Goal: Task Accomplishment & Management: Use online tool/utility

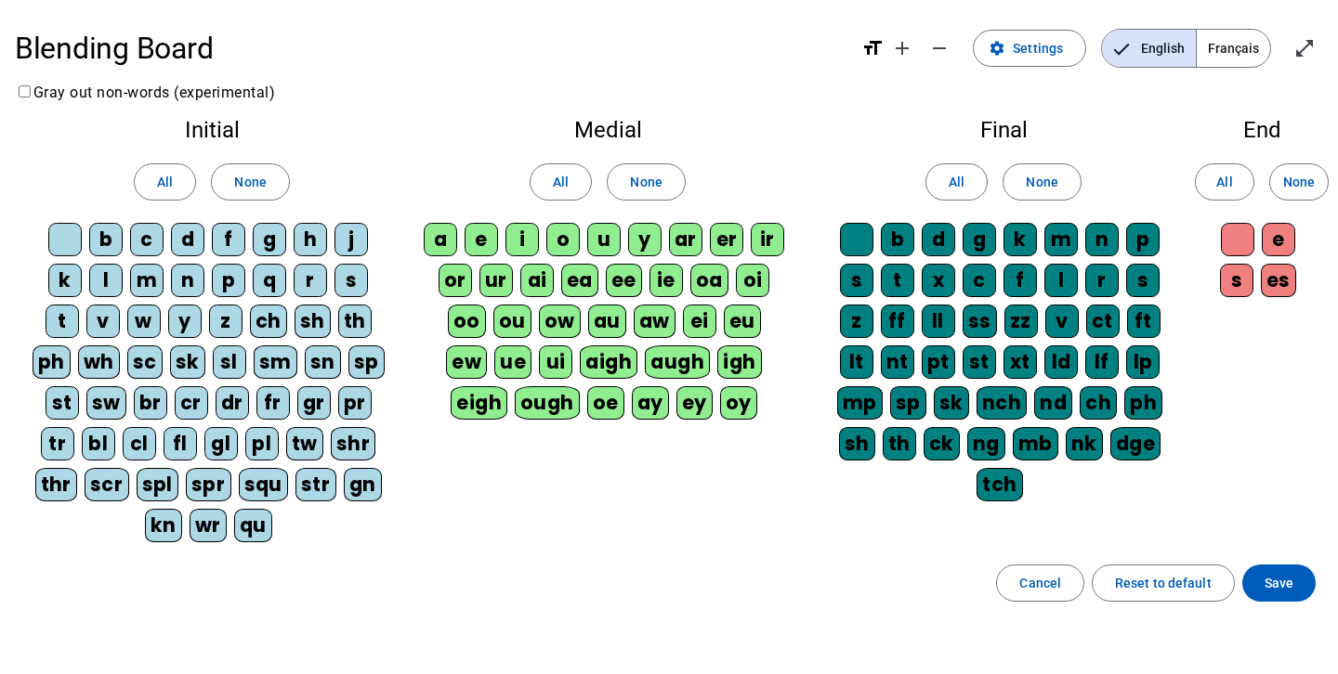
click at [190, 242] on div "d" at bounding box center [187, 239] width 33 height 33
click at [176, 181] on span at bounding box center [165, 182] width 60 height 45
click at [957, 190] on span "All" at bounding box center [956, 182] width 16 height 22
click at [1291, 585] on span "Save" at bounding box center [1278, 583] width 29 height 22
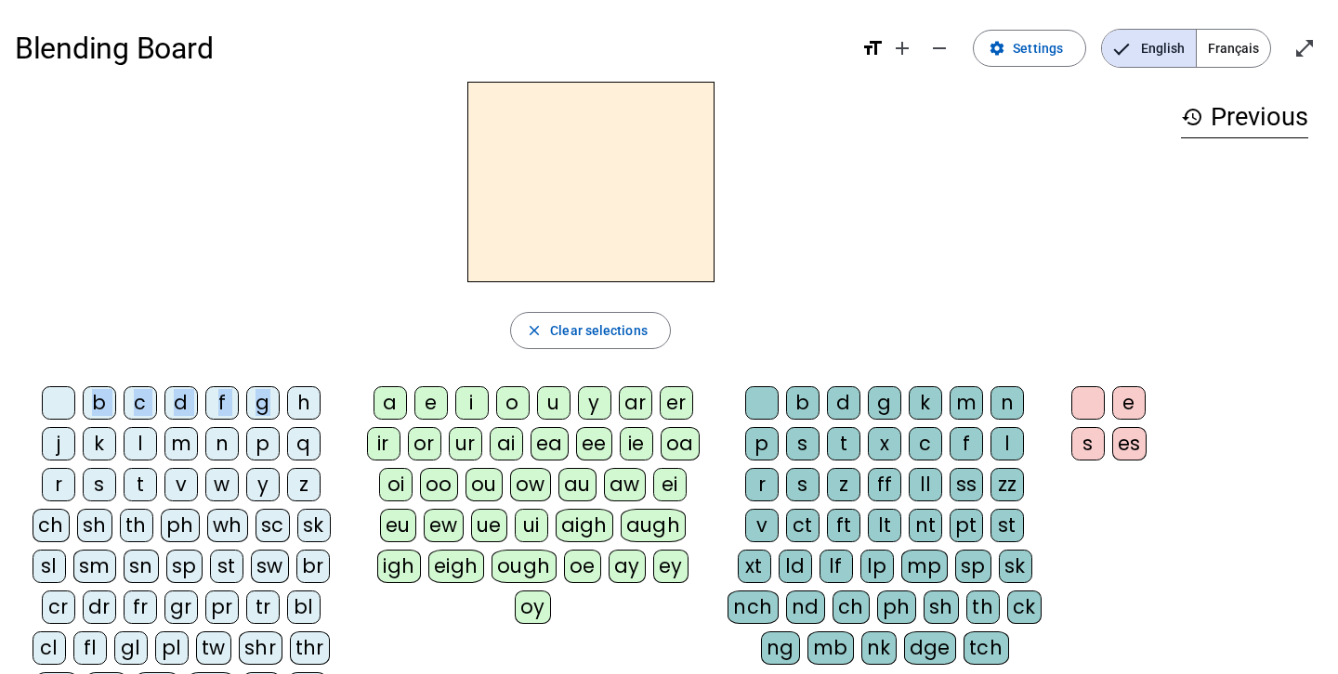
drag, startPoint x: 270, startPoint y: 401, endPoint x: 538, endPoint y: 193, distance: 338.9
click at [539, 192] on div "close Clear selections b c d f g h j k l m n p q r s t v w y z ch sh th ph wh s…" at bounding box center [590, 422] width 1151 height 680
click at [253, 420] on letter-bubble "g" at bounding box center [266, 406] width 41 height 41
click at [515, 400] on div "o" at bounding box center [512, 402] width 33 height 33
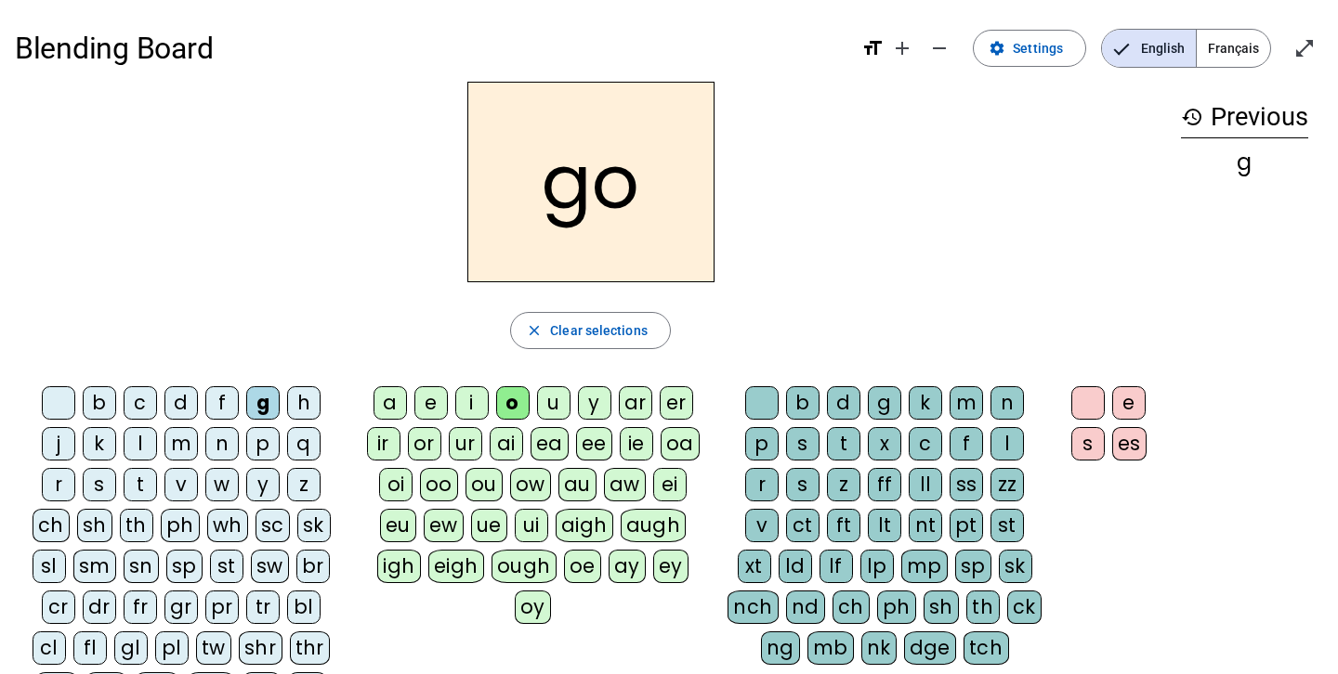
click at [852, 446] on div "t" at bounding box center [843, 443] width 33 height 33
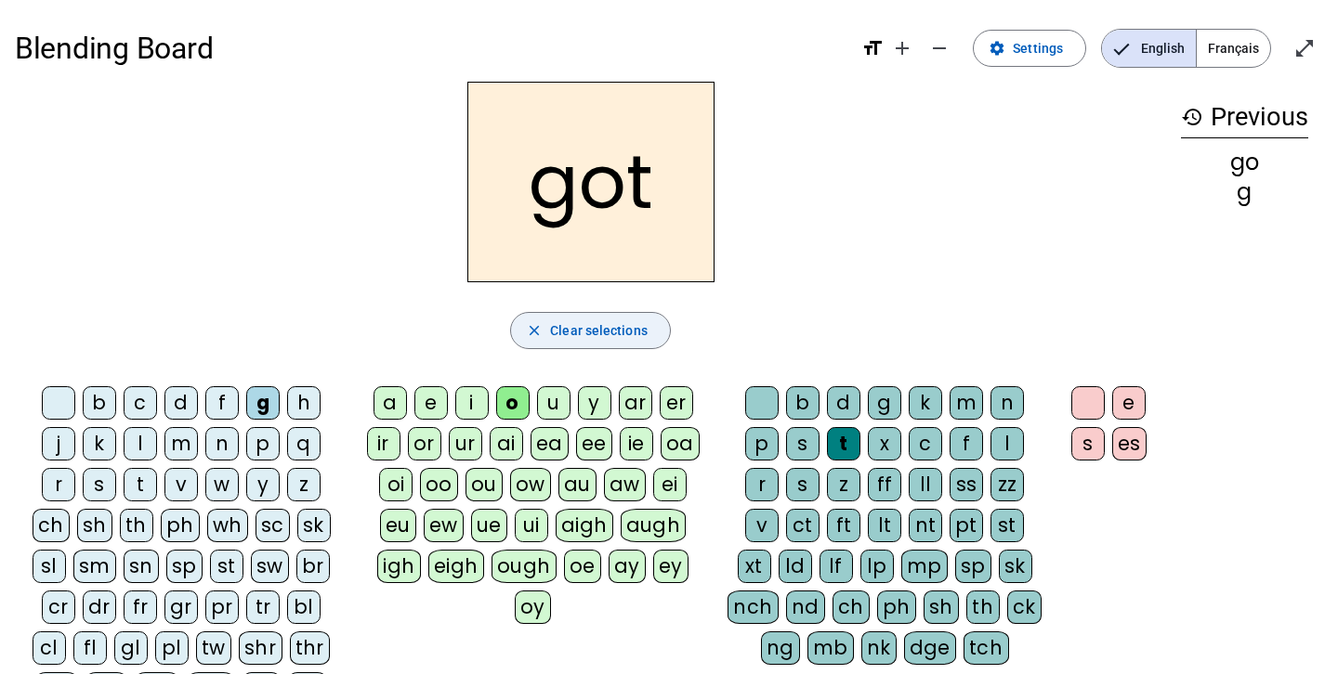
click at [657, 326] on span "button" at bounding box center [590, 330] width 159 height 45
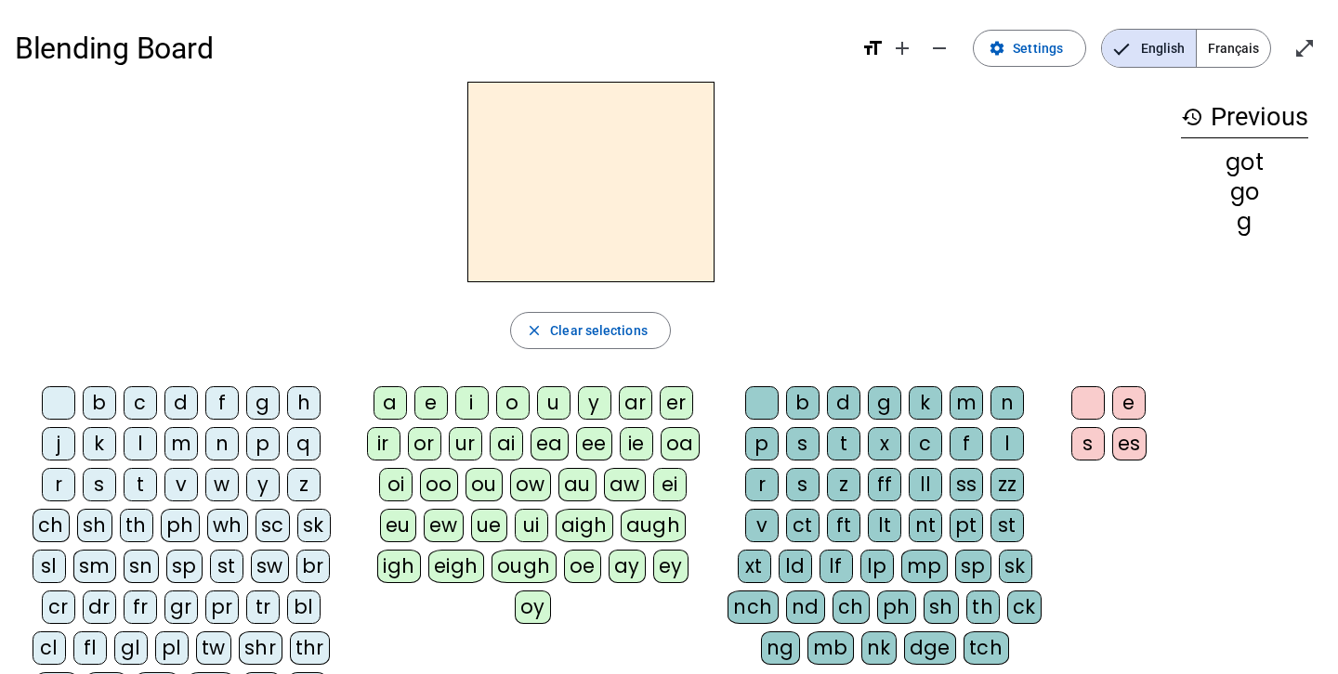
click at [299, 411] on div "h" at bounding box center [303, 402] width 33 height 33
click at [384, 402] on div "a" at bounding box center [389, 402] width 33 height 33
click at [843, 441] on div "t" at bounding box center [843, 443] width 33 height 33
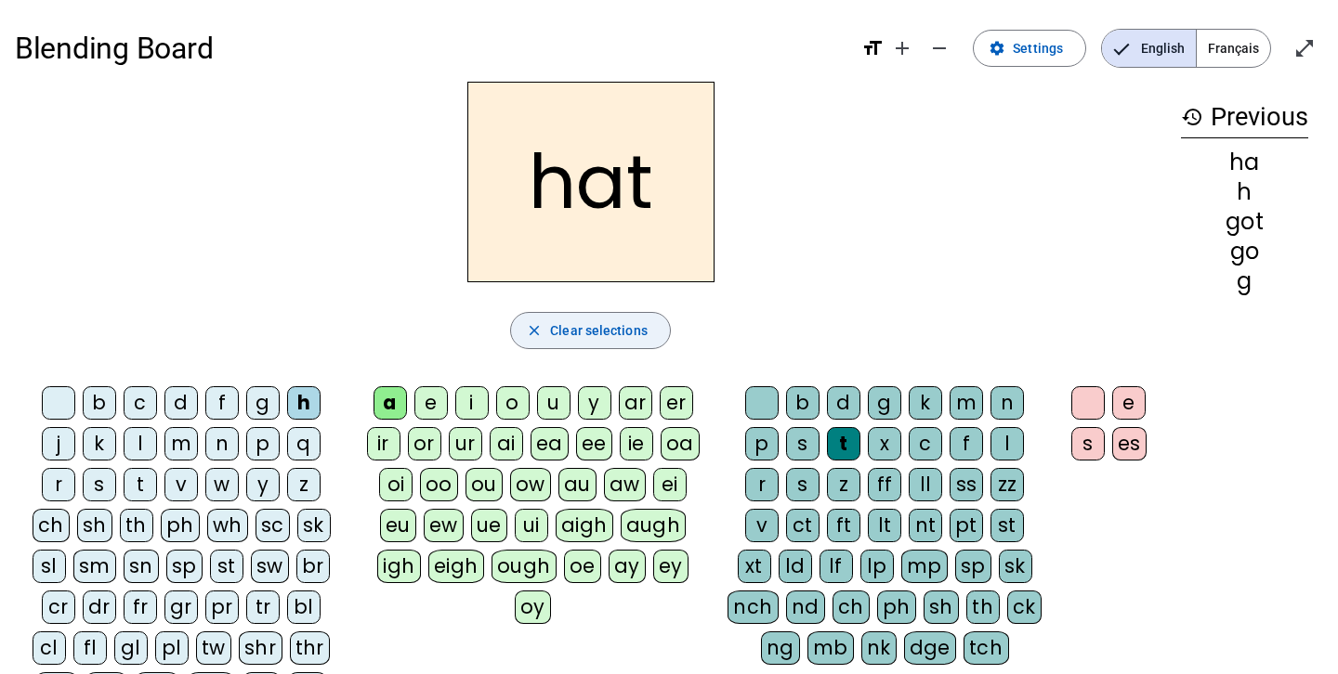
click at [605, 325] on span "Clear selections" at bounding box center [599, 331] width 98 height 22
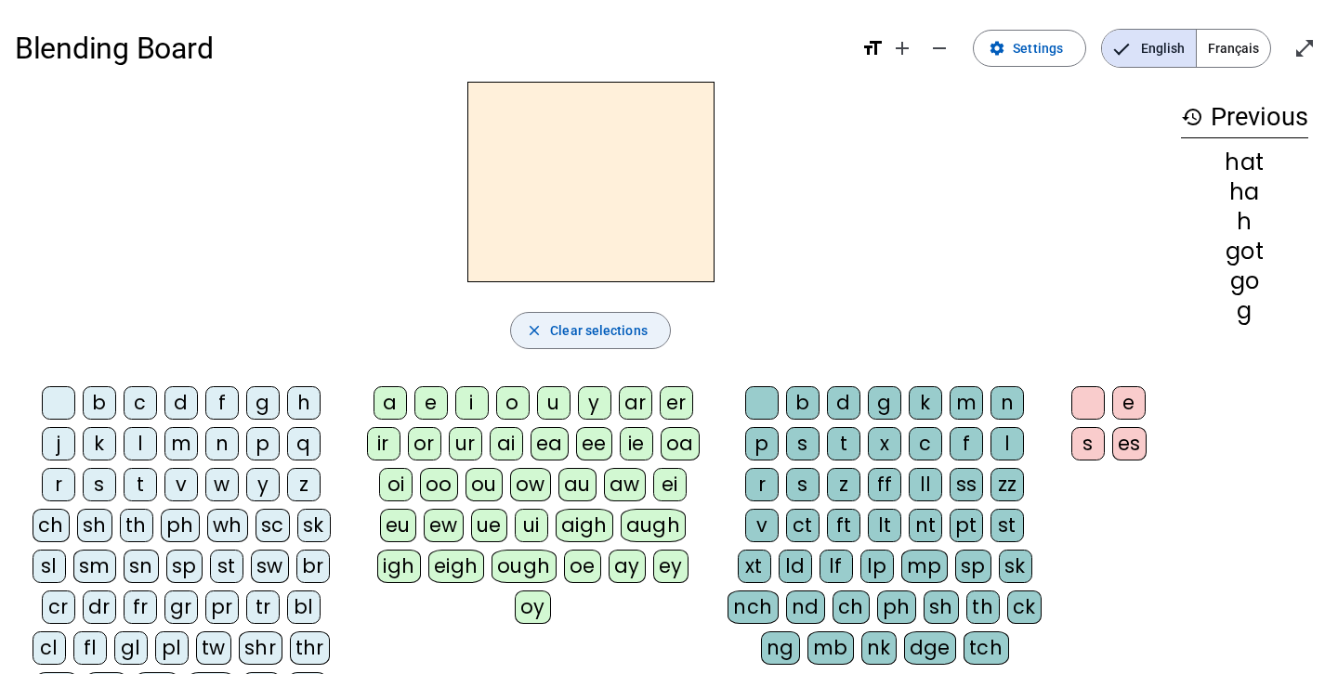
click at [622, 333] on span "Clear selections" at bounding box center [599, 331] width 98 height 22
click at [1235, 51] on span "Français" at bounding box center [1232, 48] width 73 height 37
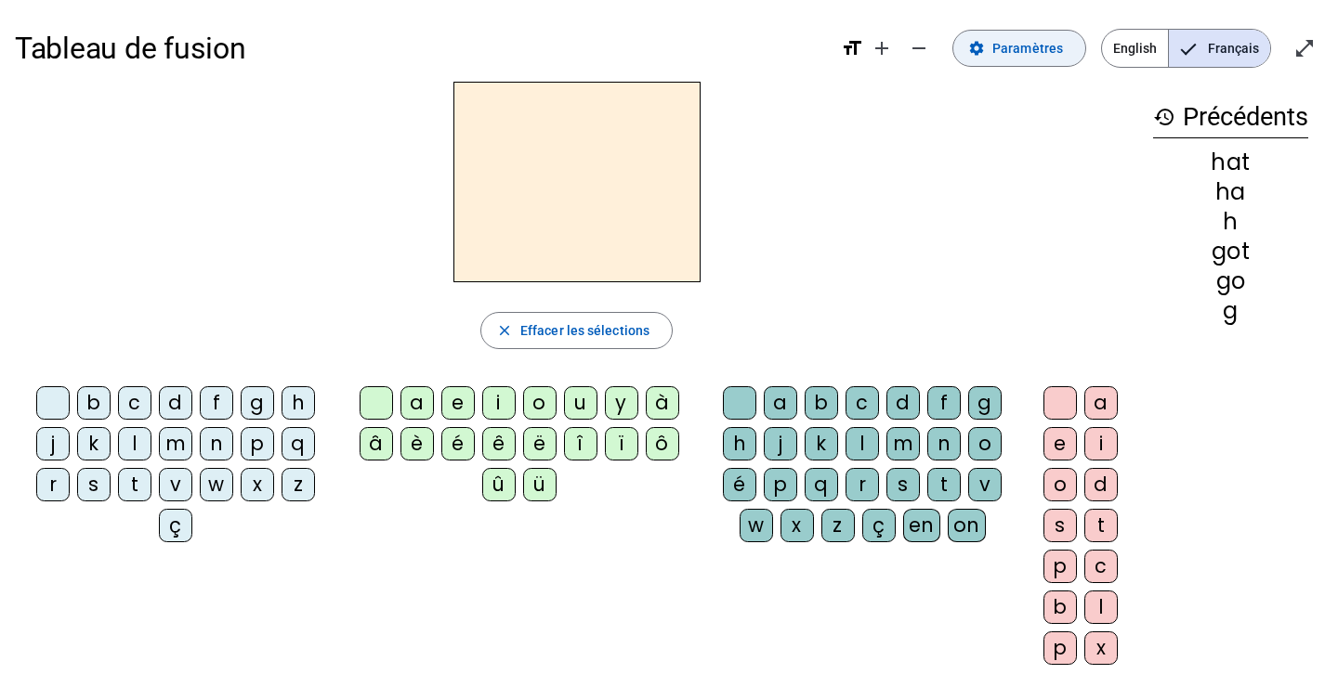
click at [1034, 56] on span "Paramètres" at bounding box center [1027, 48] width 71 height 22
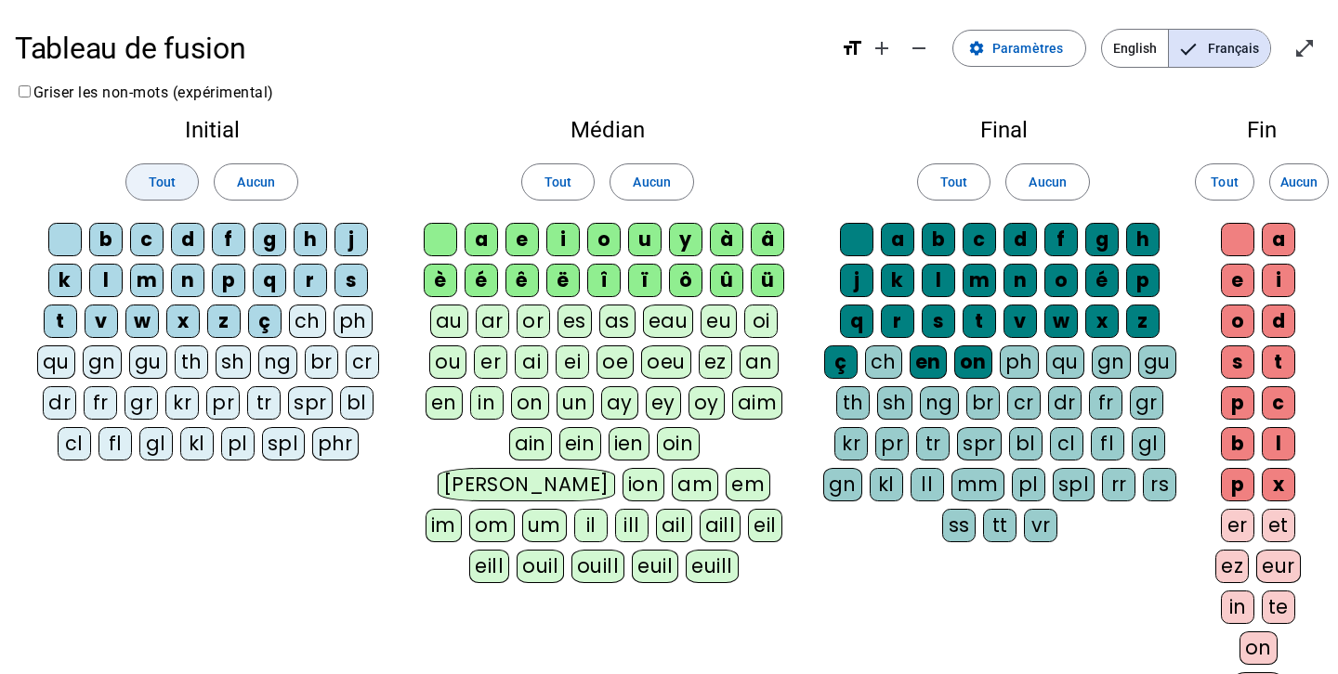
click at [173, 177] on span "Tout" at bounding box center [162, 182] width 27 height 22
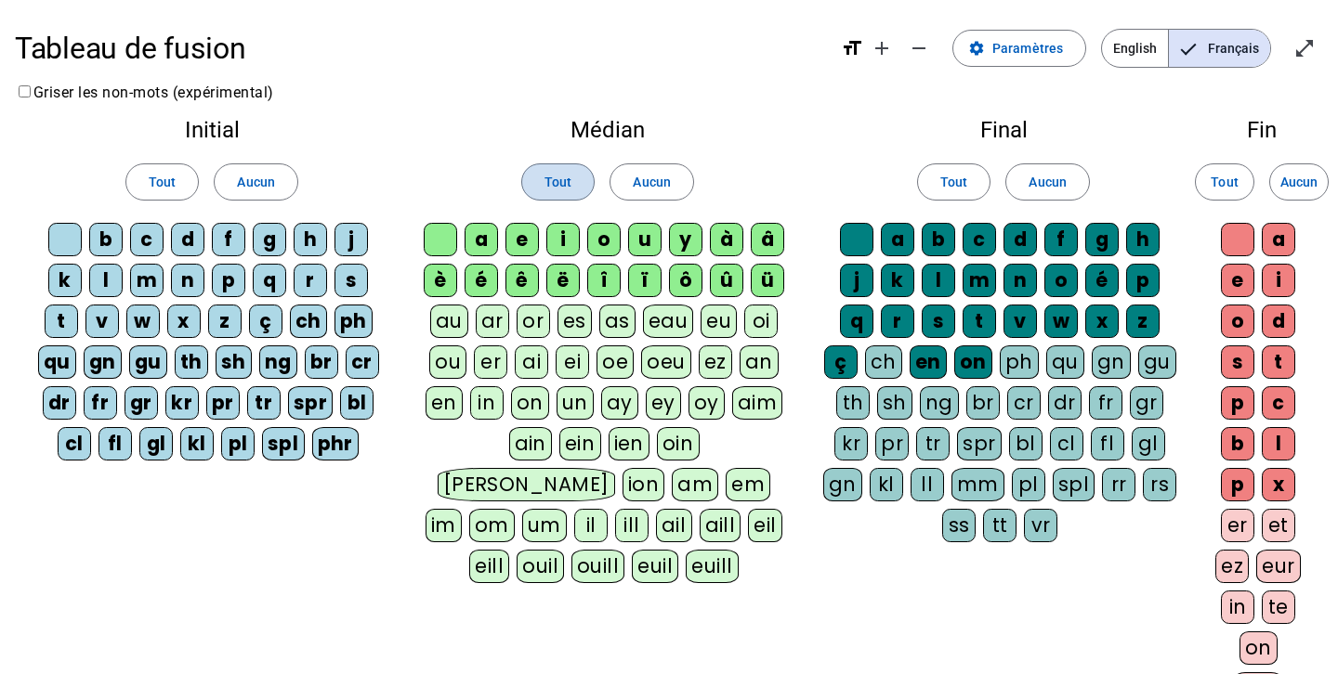
click at [562, 191] on span "Tout" at bounding box center [557, 182] width 27 height 22
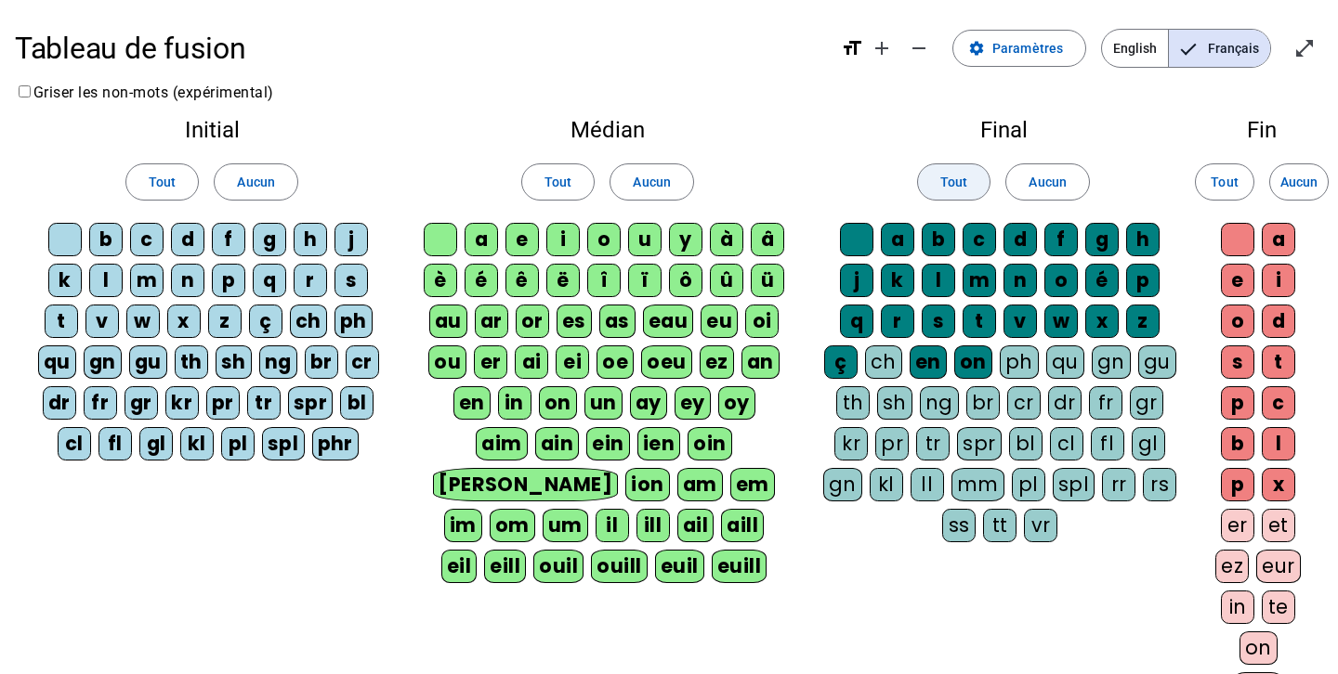
click at [961, 193] on span at bounding box center [954, 182] width 72 height 45
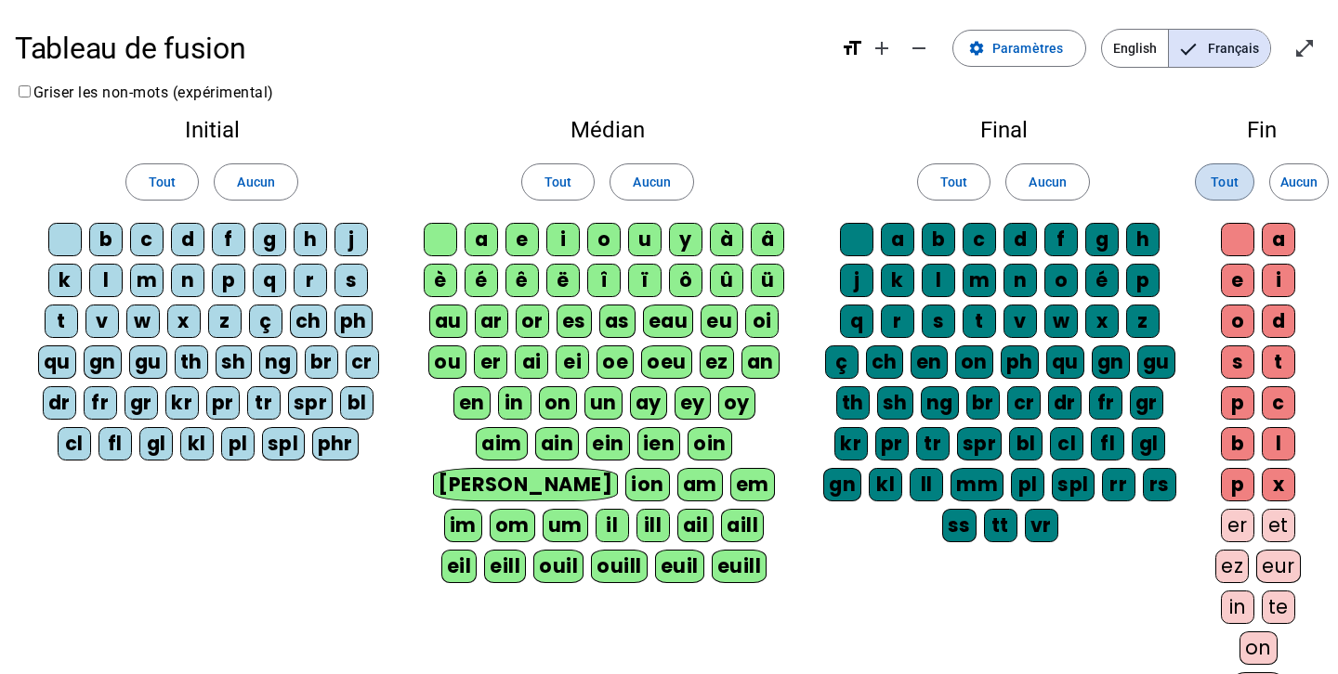
click at [1224, 190] on span "Tout" at bounding box center [1223, 182] width 27 height 22
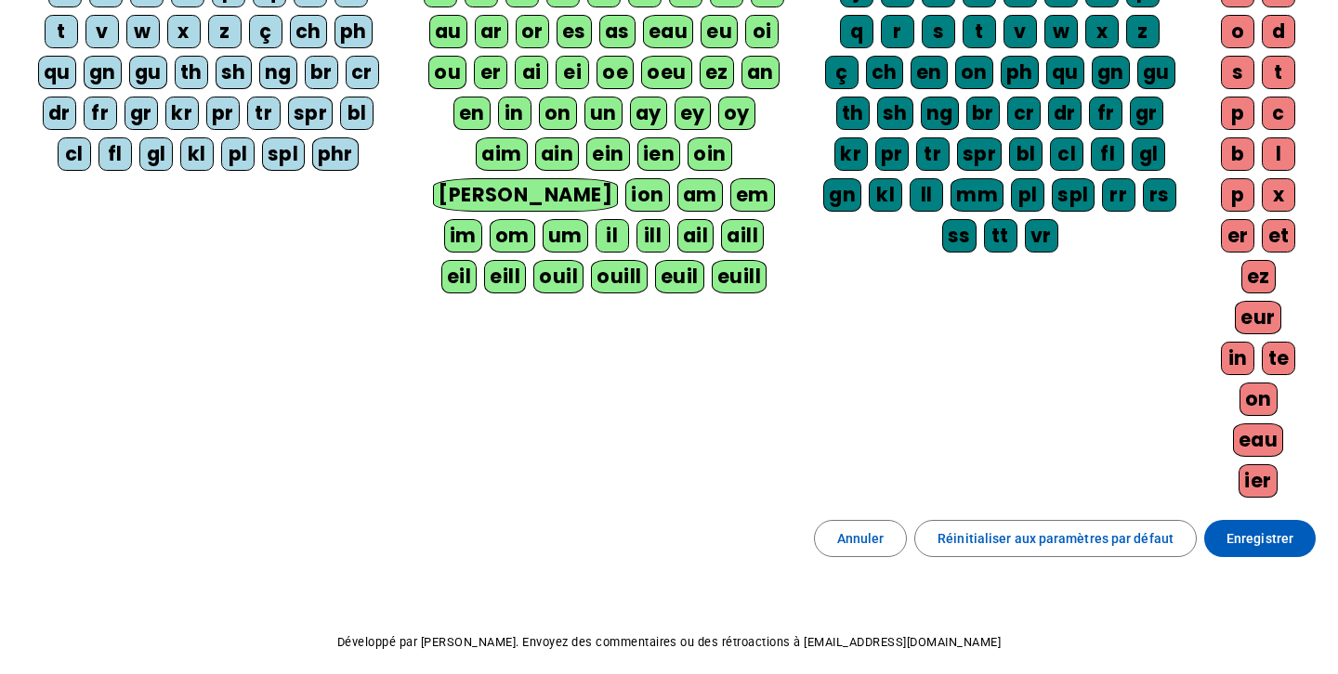
scroll to position [288, 0]
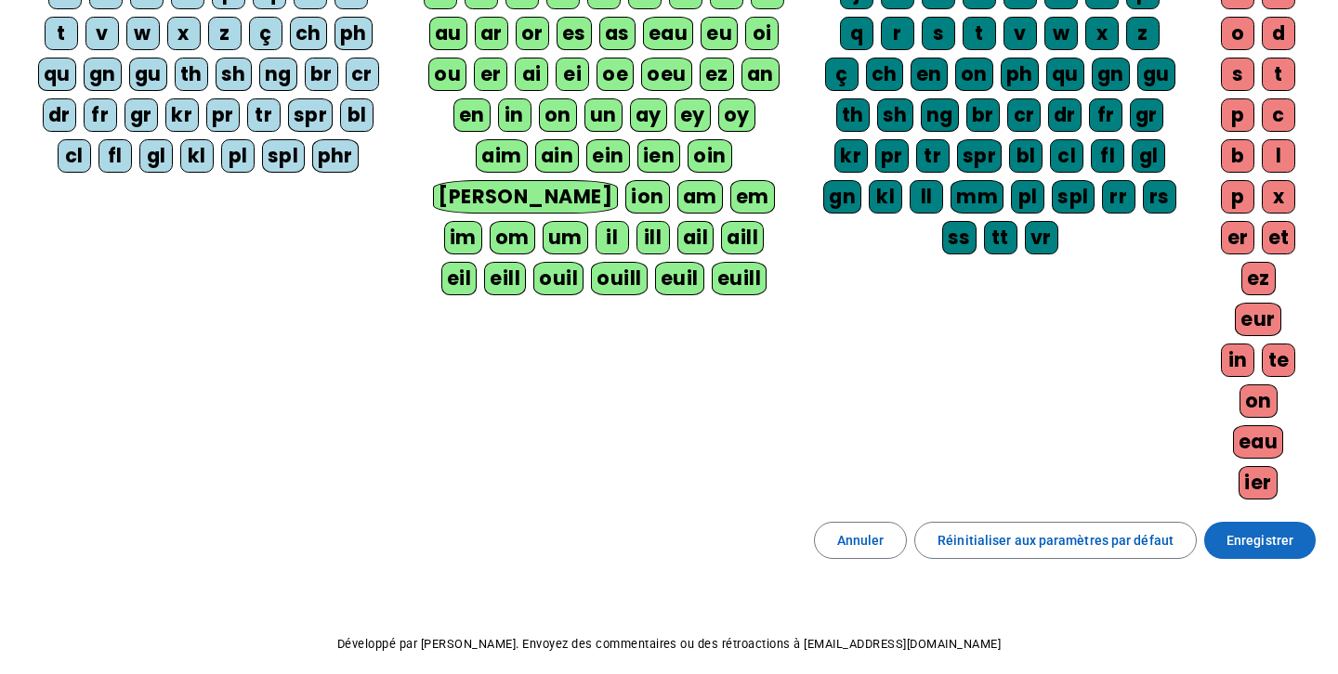
click at [1255, 555] on span at bounding box center [1259, 540] width 111 height 45
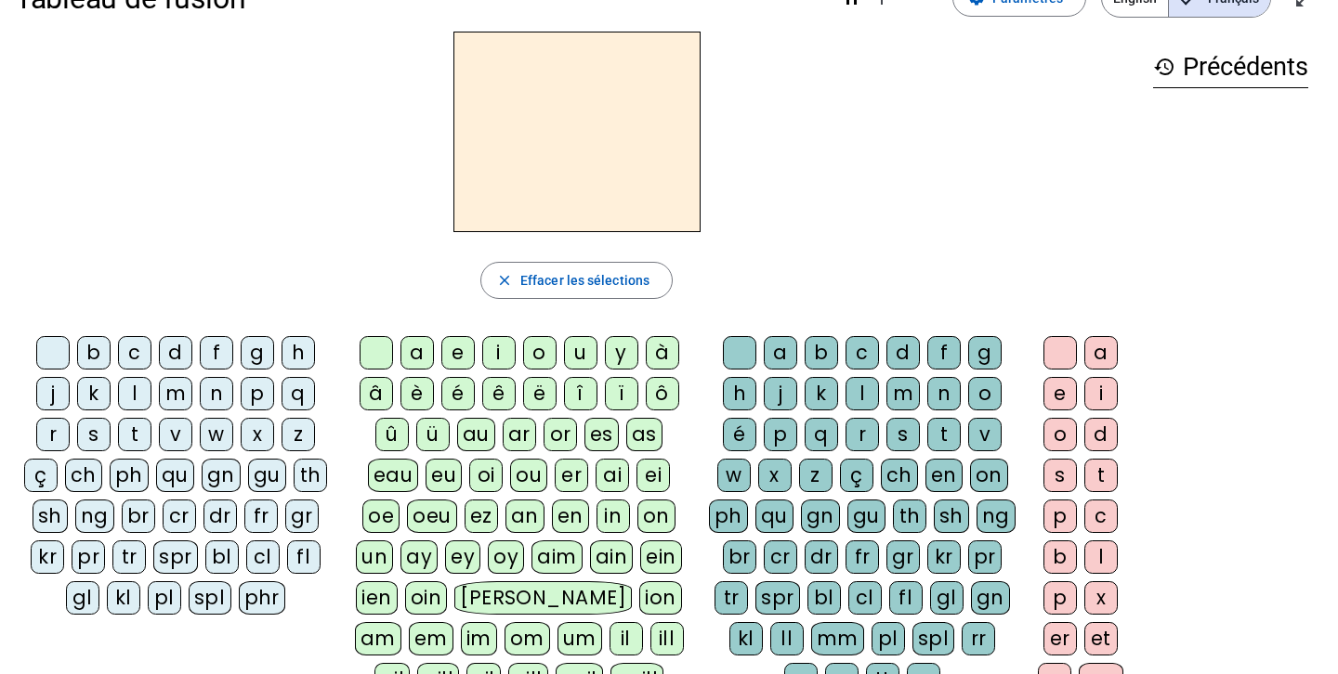
scroll to position [49, 0]
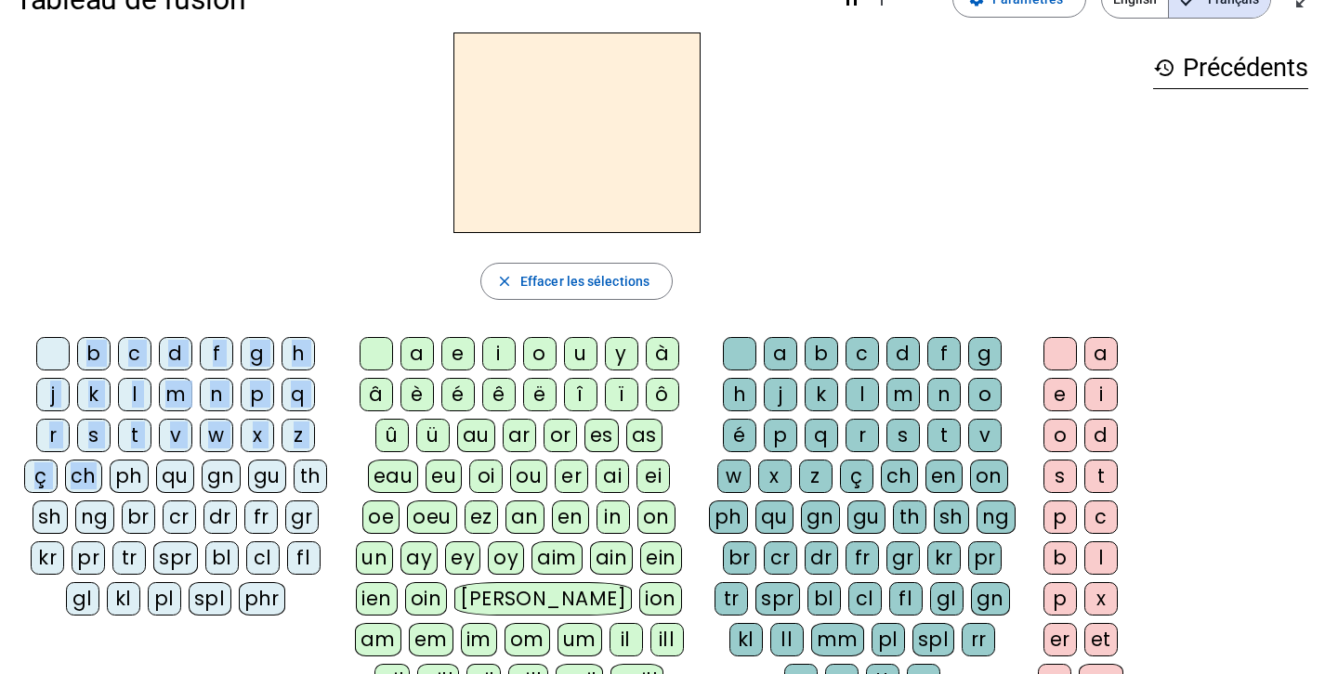
drag, startPoint x: 92, startPoint y: 476, endPoint x: 540, endPoint y: 195, distance: 528.4
click at [540, 195] on div "close Effacer les sélections b c d f g h j k l m n p q r s t v w x z ç ch ph qu…" at bounding box center [576, 454] width 1123 height 843
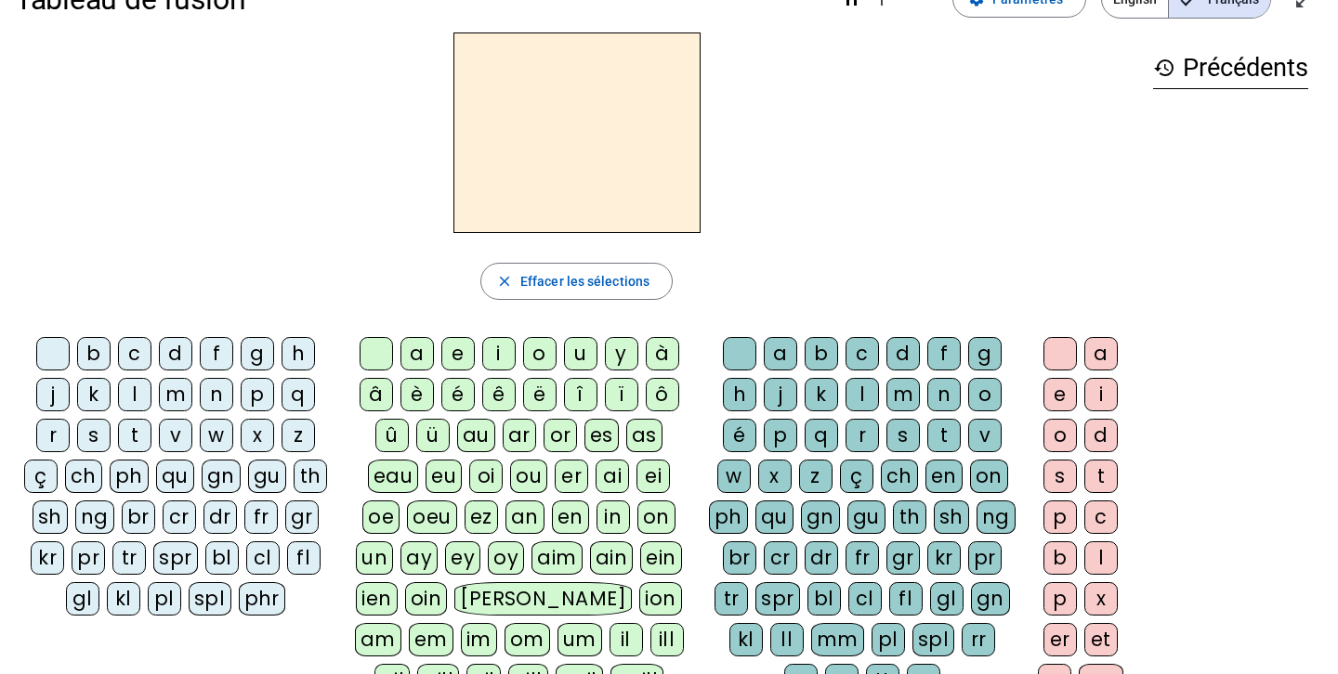
click at [402, 209] on div at bounding box center [576, 133] width 1123 height 201
click at [97, 479] on div "ch" at bounding box center [83, 476] width 37 height 33
click at [405, 356] on div "a" at bounding box center [416, 353] width 33 height 33
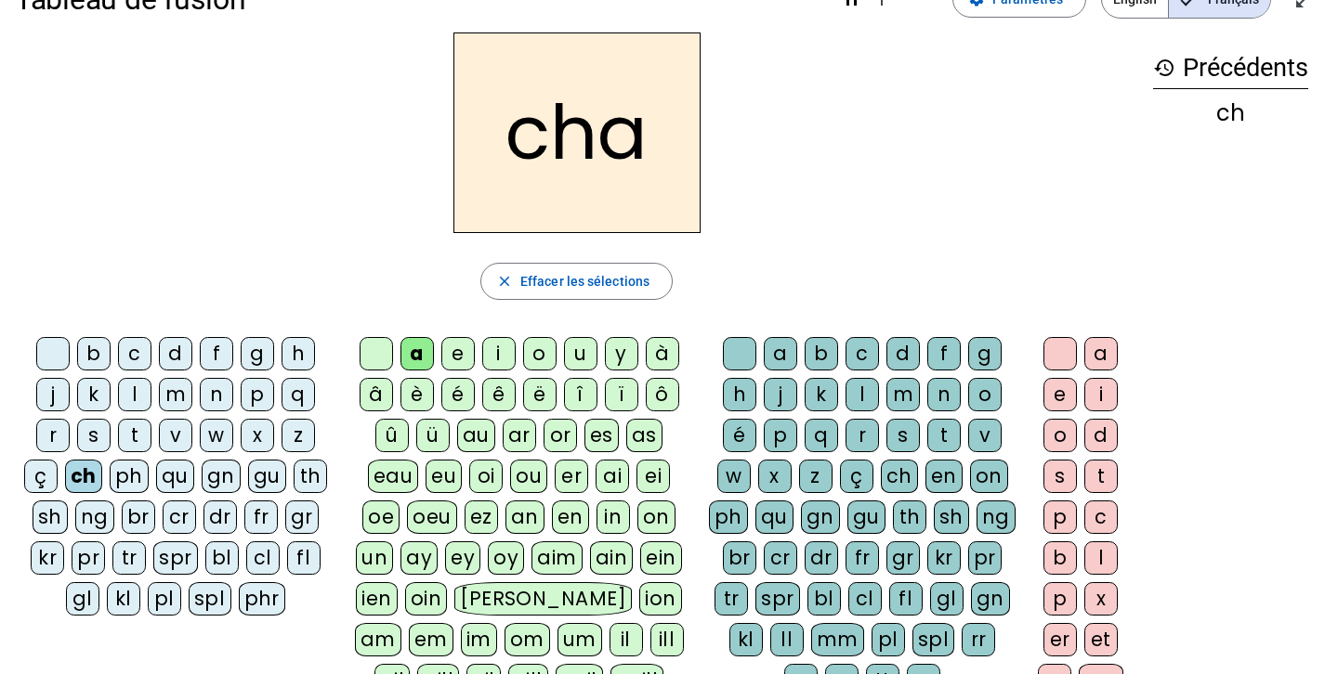
click at [1106, 468] on div "t" at bounding box center [1100, 476] width 33 height 33
click at [1118, 268] on div "close Effacer les sélections" at bounding box center [576, 281] width 1123 height 37
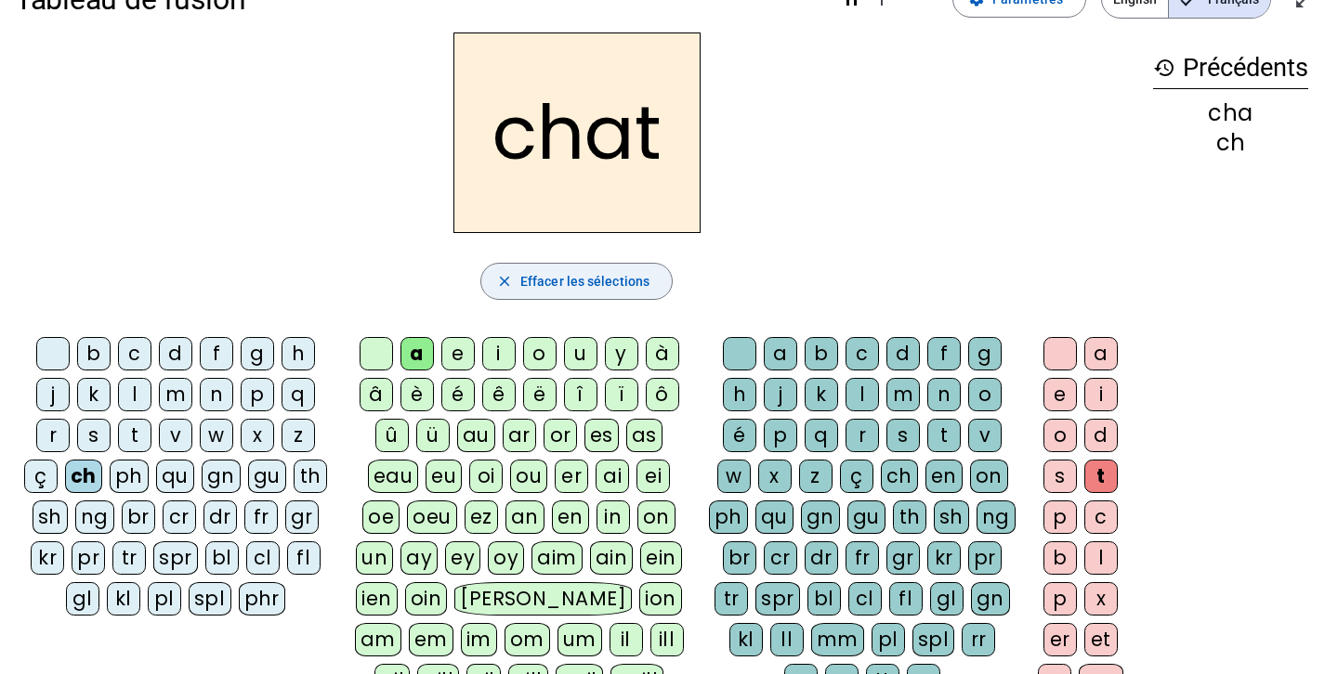
click at [615, 275] on span "Effacer les sélections" at bounding box center [584, 281] width 129 height 22
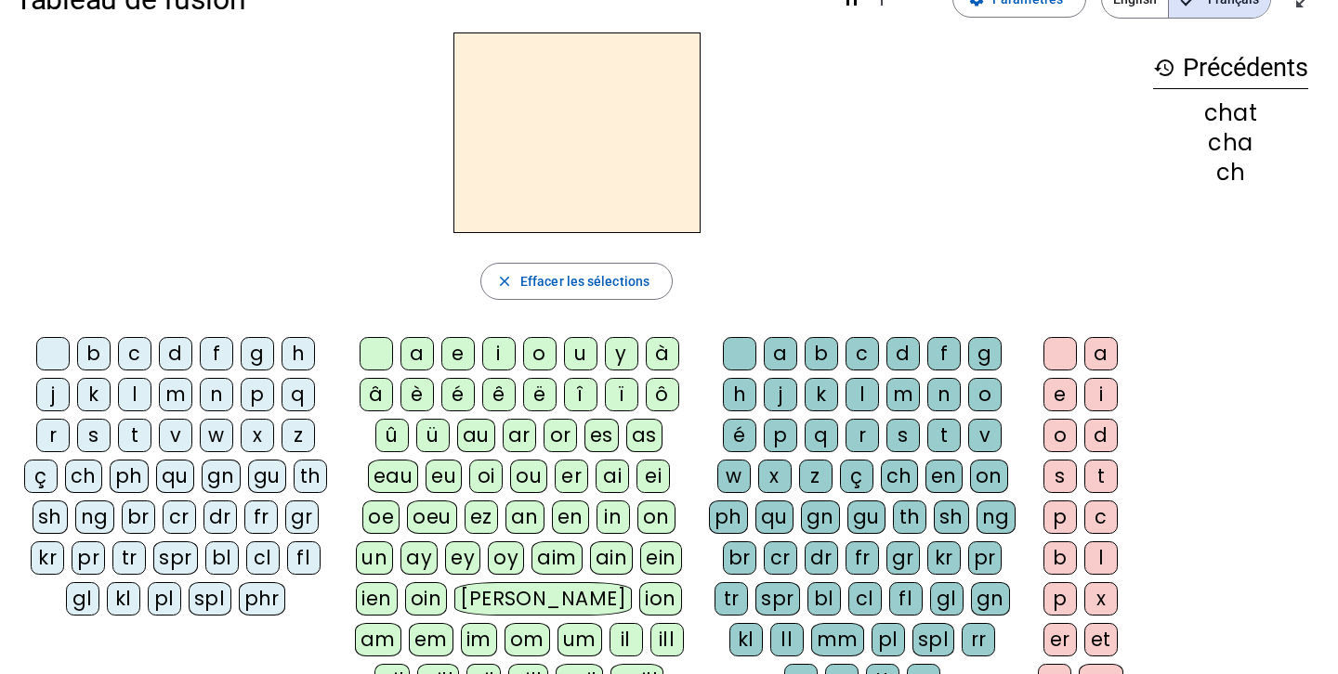
click at [142, 473] on div "ph" at bounding box center [129, 476] width 39 height 33
click at [536, 366] on div "o" at bounding box center [539, 353] width 33 height 33
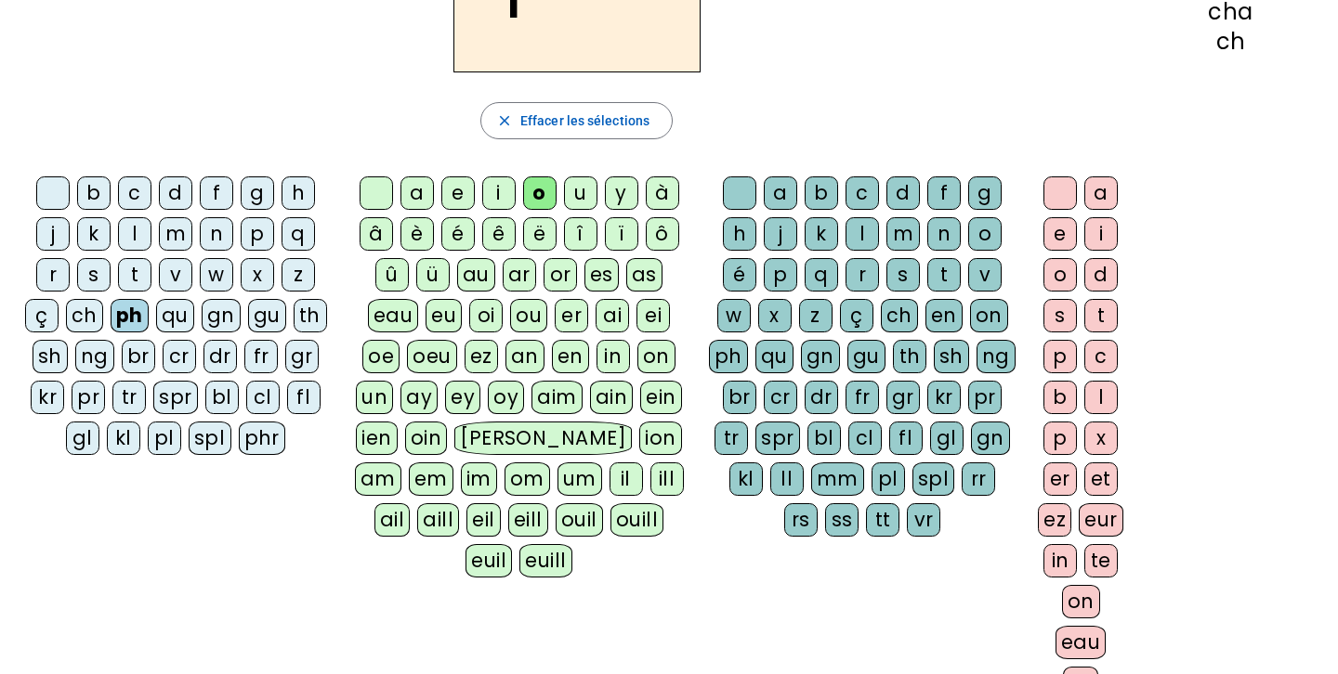
scroll to position [206, 0]
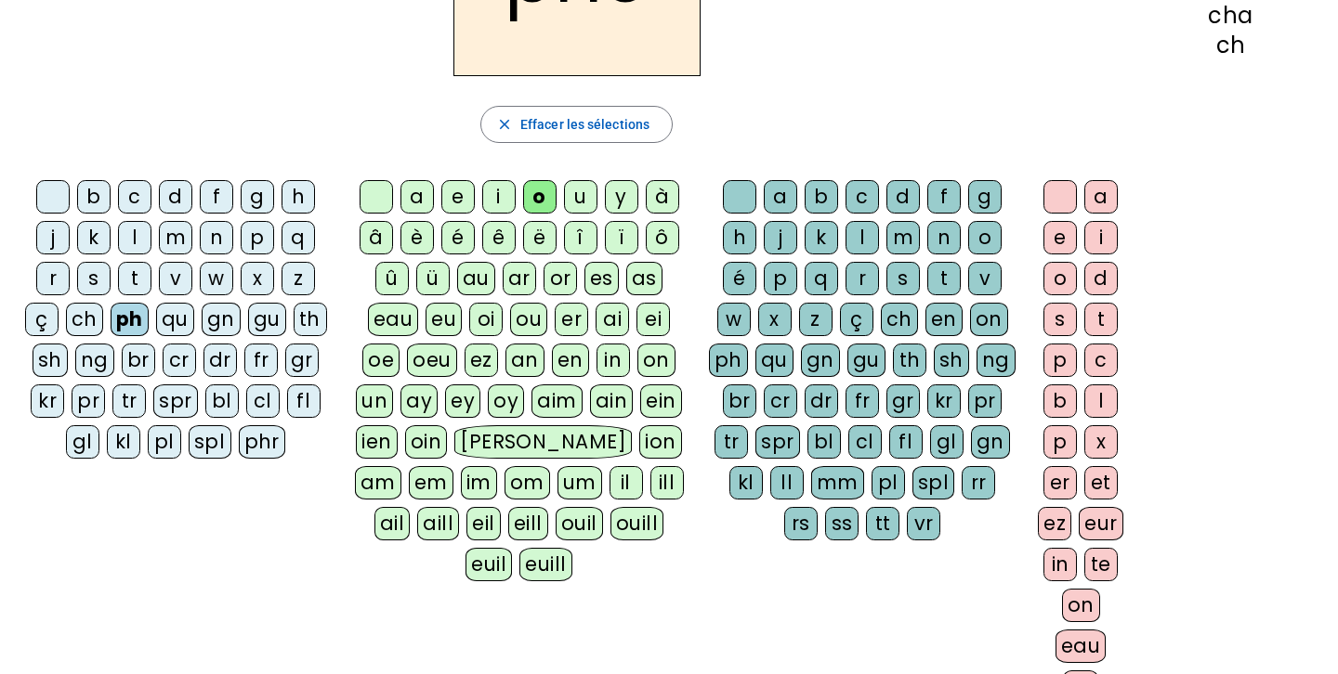
click at [781, 371] on div "qu" at bounding box center [774, 360] width 38 height 33
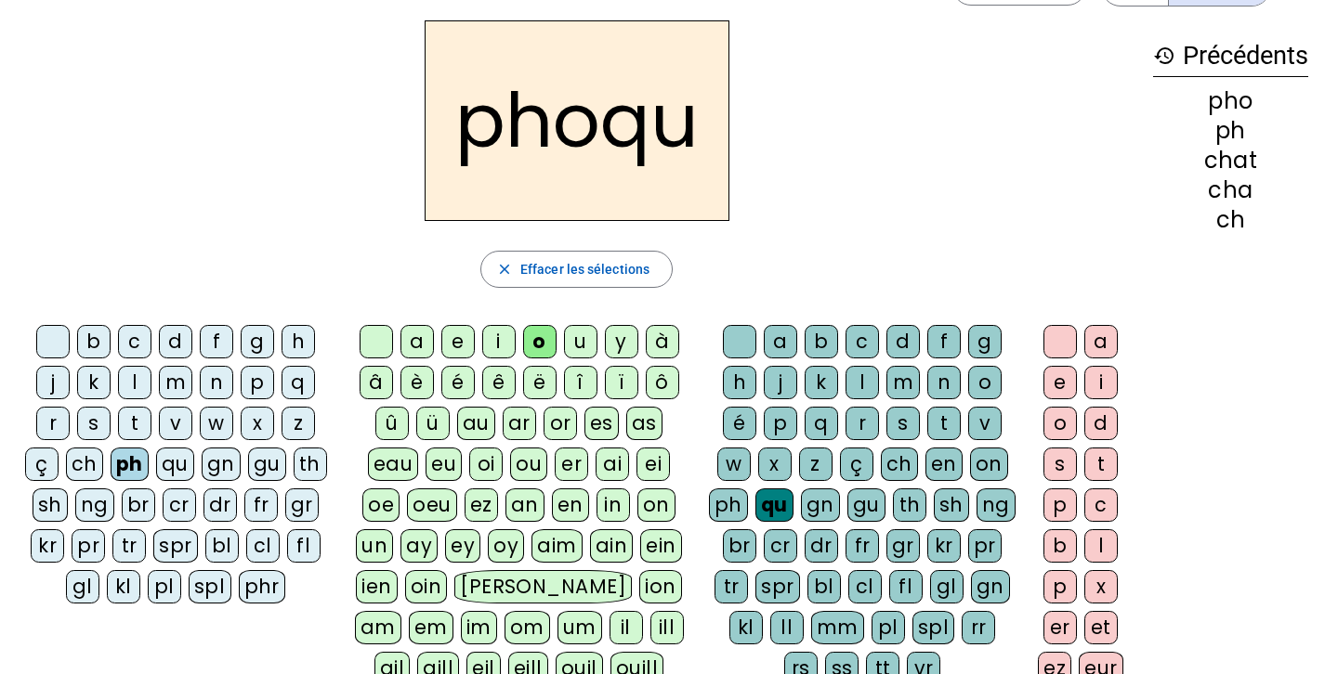
scroll to position [59, 0]
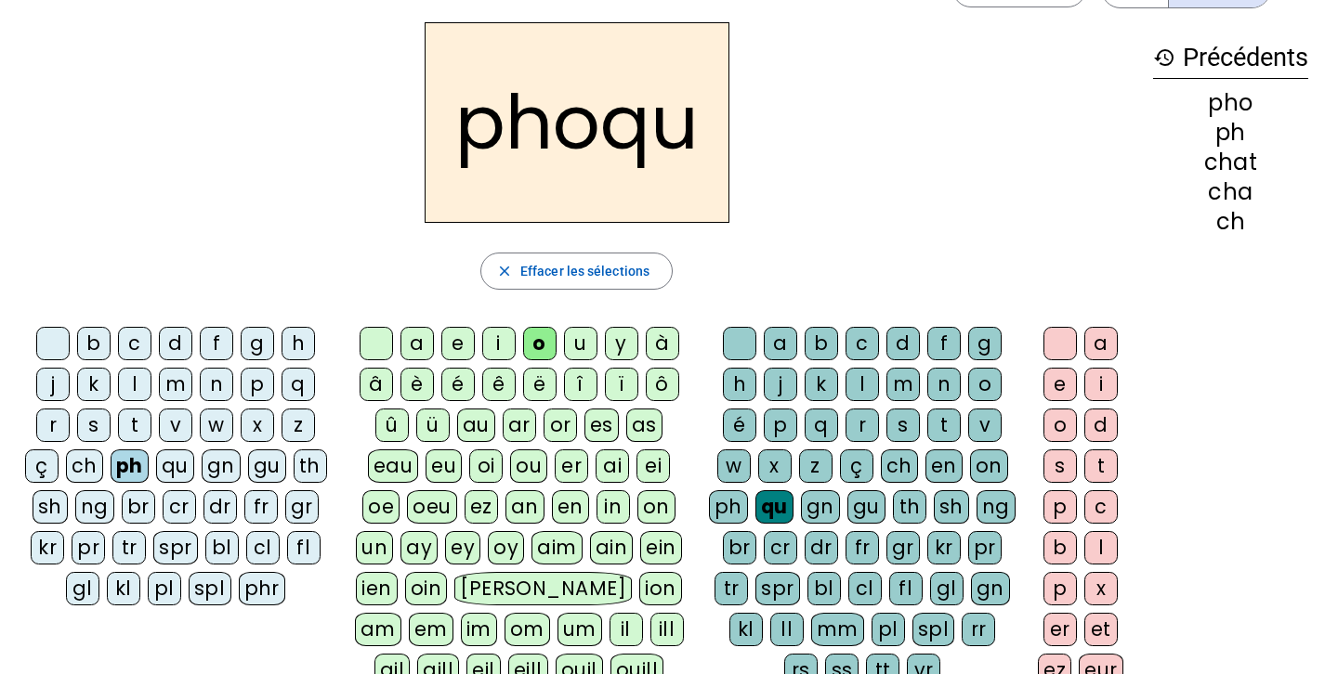
click at [1067, 395] on div "e" at bounding box center [1059, 384] width 33 height 33
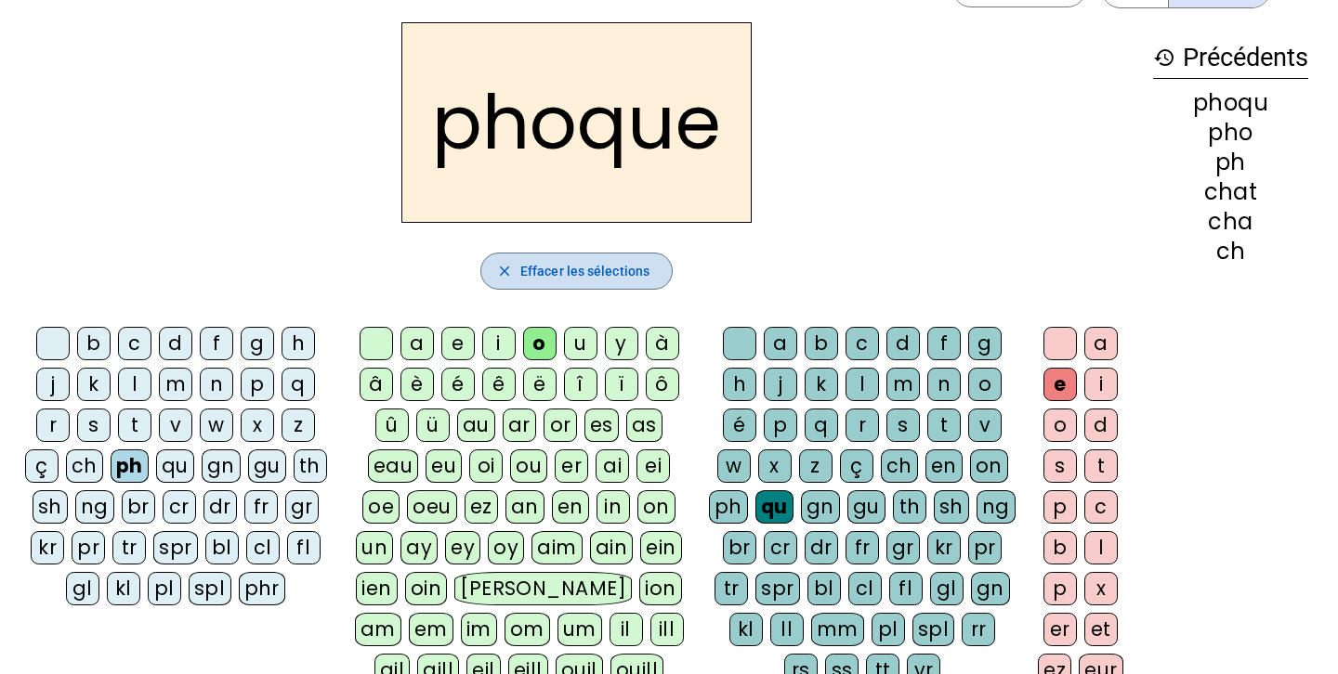
click at [630, 274] on span "Effacer les sélections" at bounding box center [584, 271] width 129 height 22
